Goal: Transaction & Acquisition: Subscribe to service/newsletter

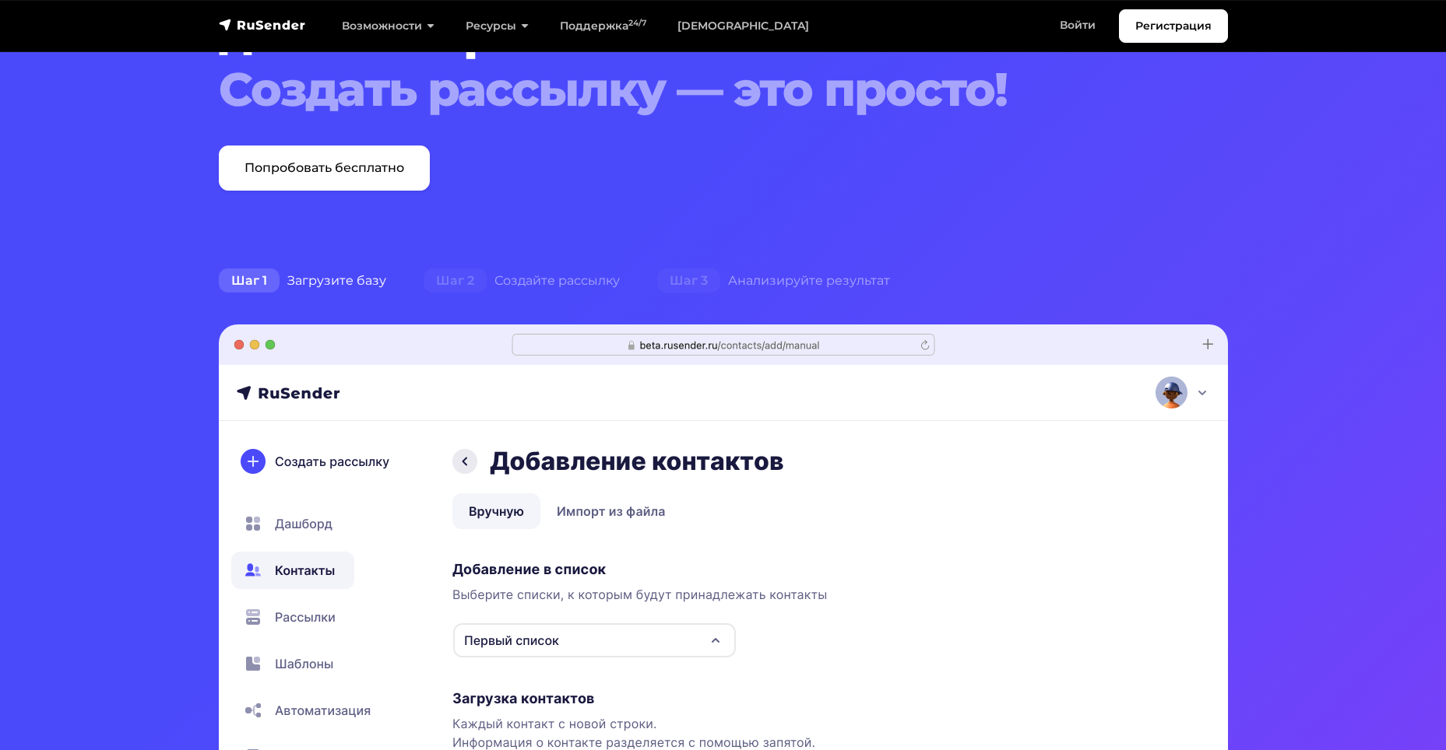
scroll to position [234, 0]
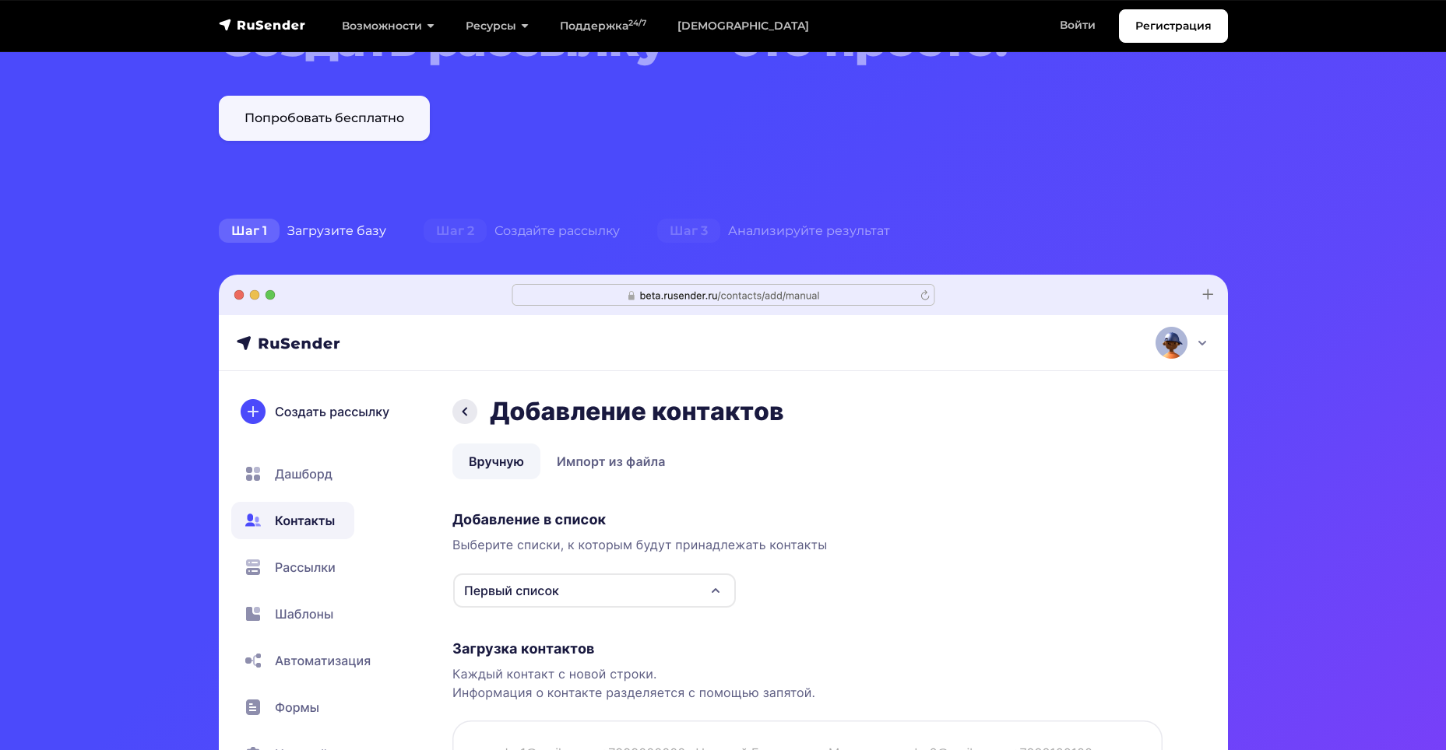
click at [374, 139] on link "Попробовать бесплатно" at bounding box center [324, 118] width 211 height 45
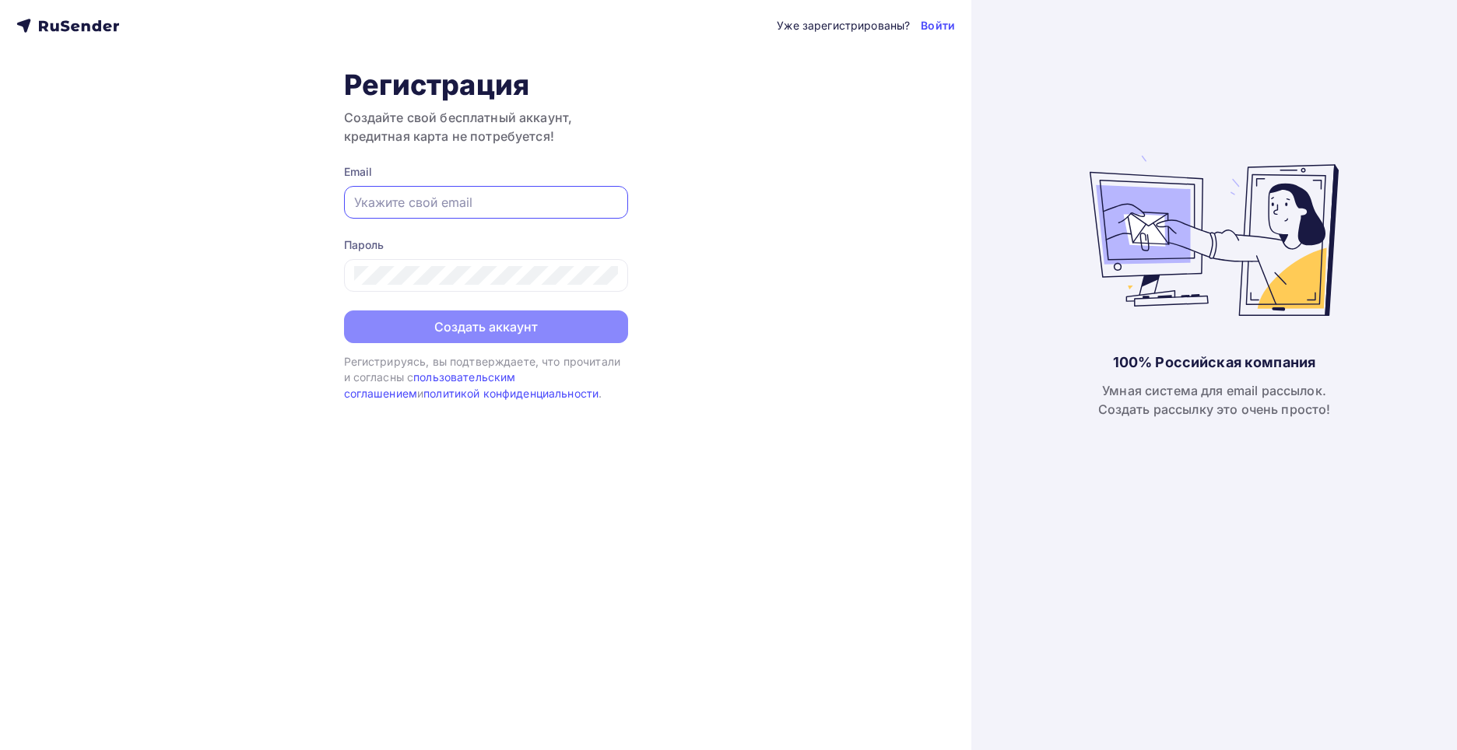
click at [487, 195] on input "text" at bounding box center [486, 202] width 264 height 19
type input "garipovfanis1@yandex.ru"
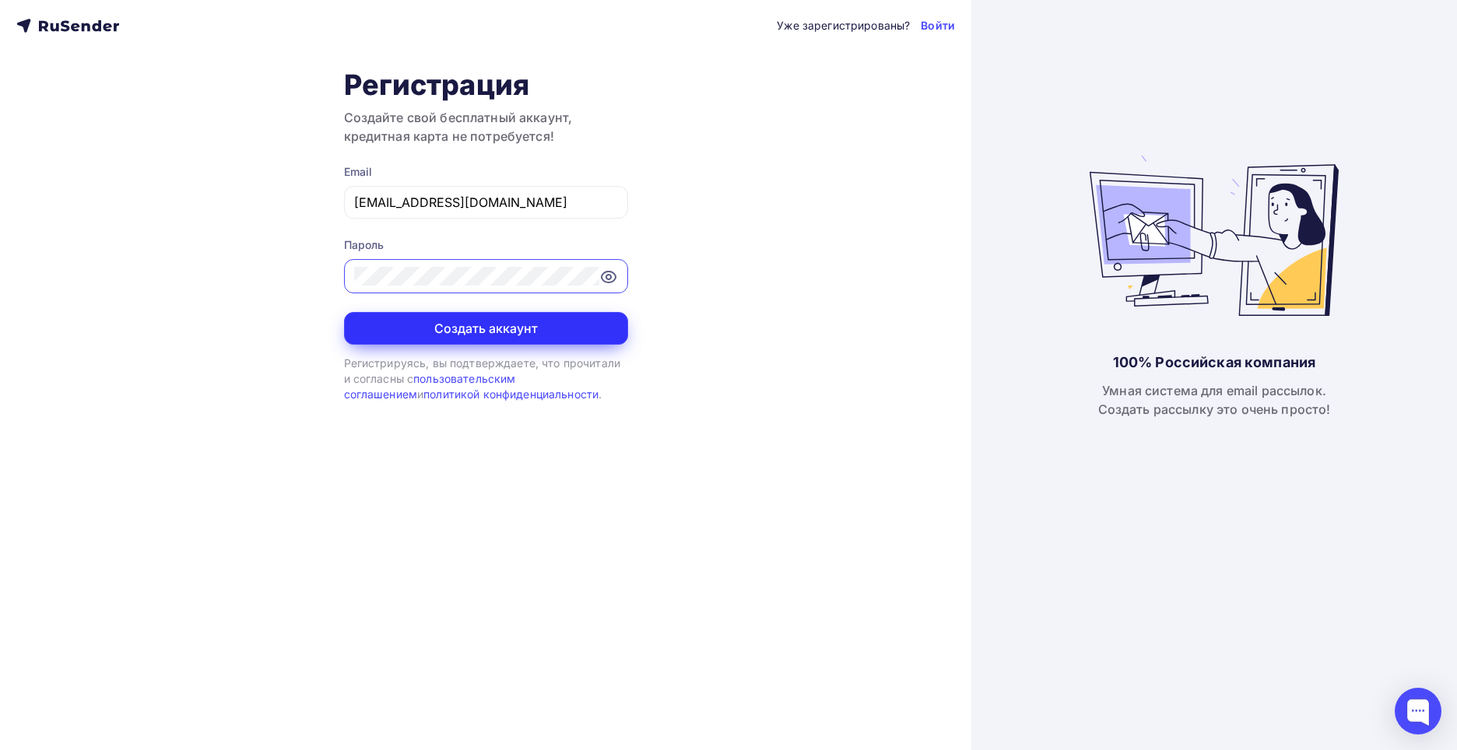
click at [513, 318] on button "Создать аккаунт" at bounding box center [486, 328] width 284 height 33
click at [539, 321] on button "Создать аккаунт" at bounding box center [486, 328] width 284 height 33
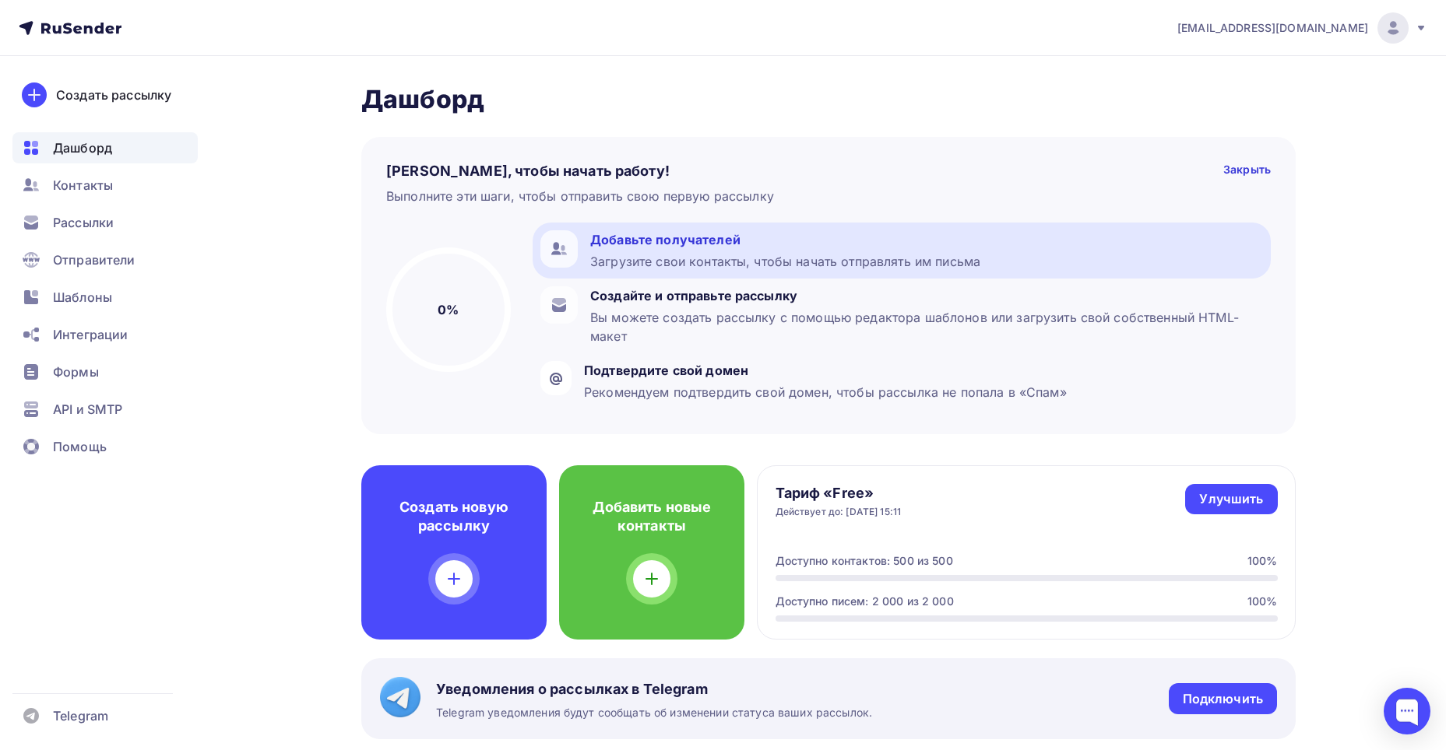
click at [711, 248] on div "Добавьте получателей" at bounding box center [785, 239] width 390 height 19
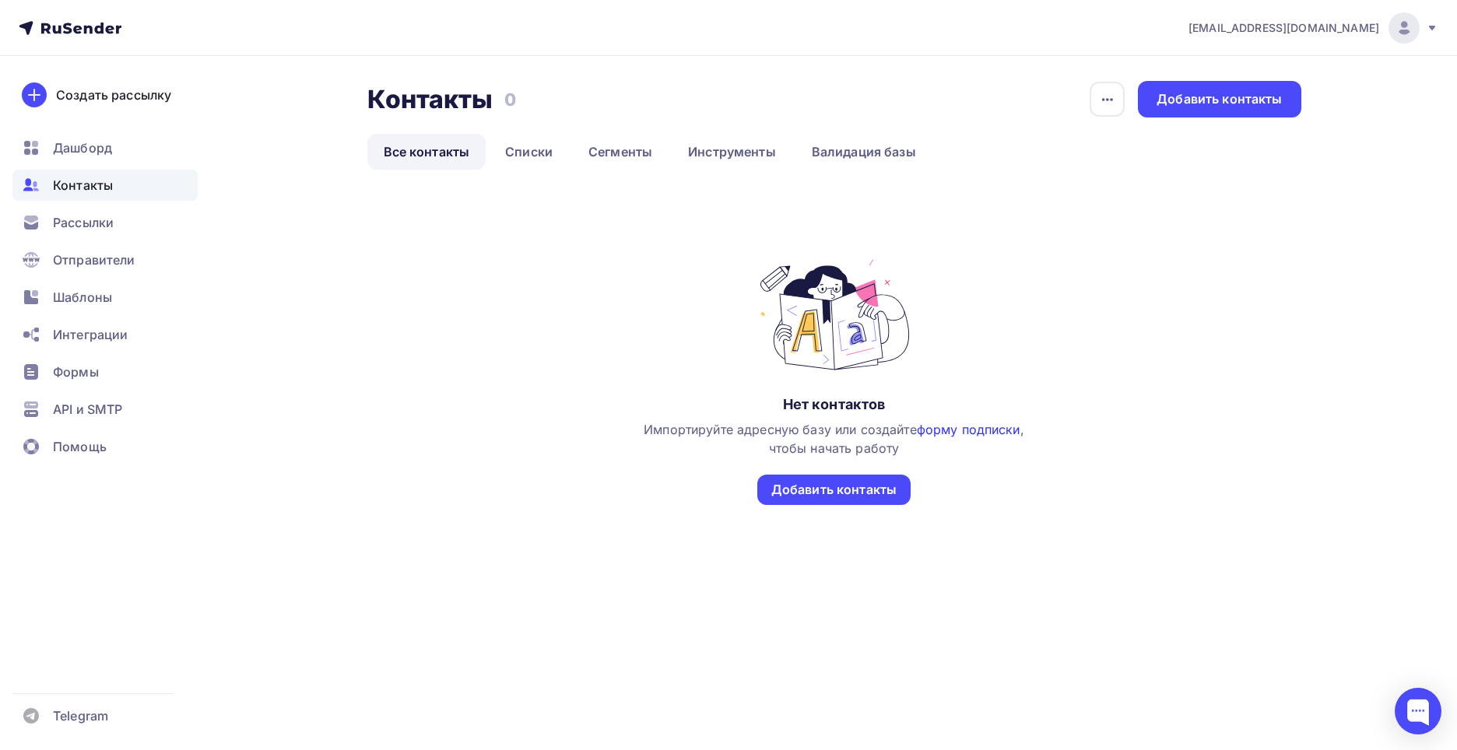
click at [961, 435] on link "форму подписки" at bounding box center [969, 430] width 104 height 16
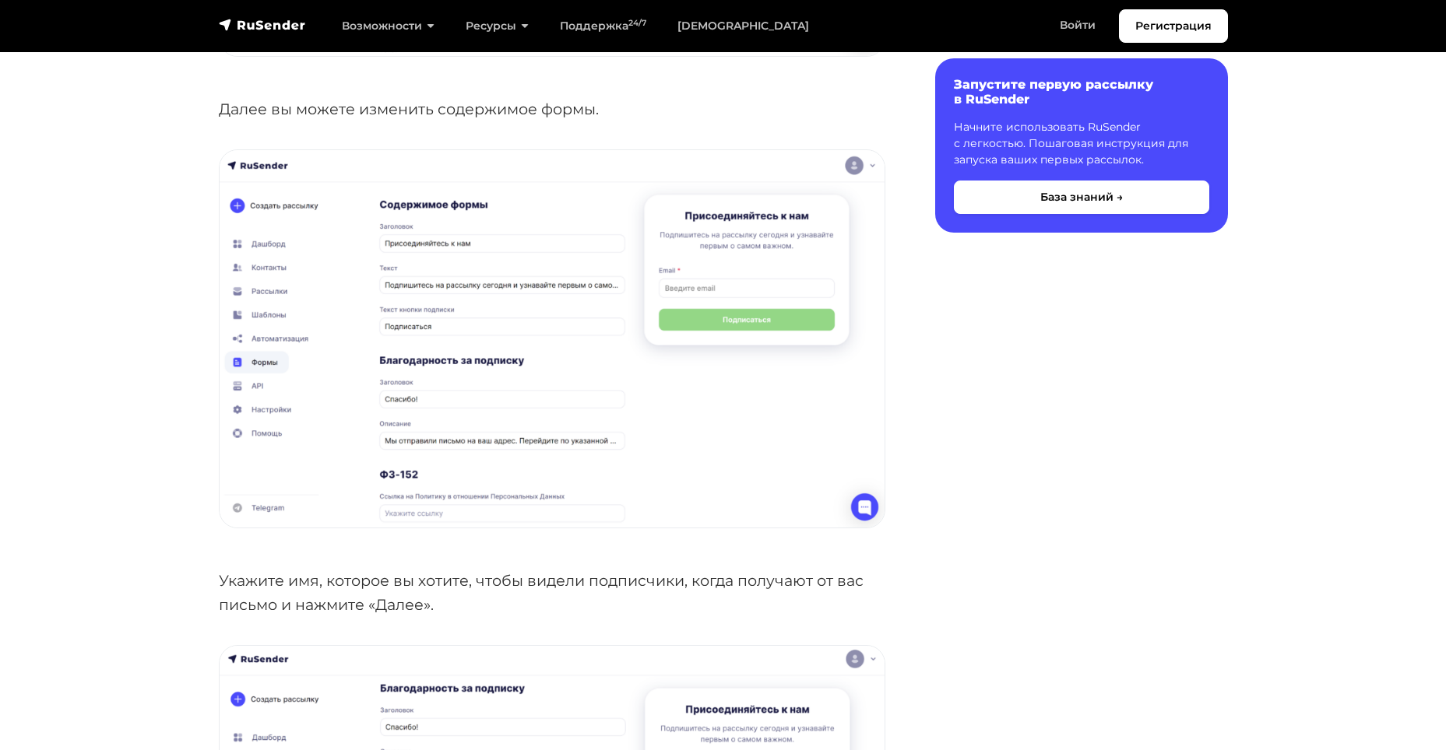
scroll to position [1987, 0]
